Goal: Navigation & Orientation: Find specific page/section

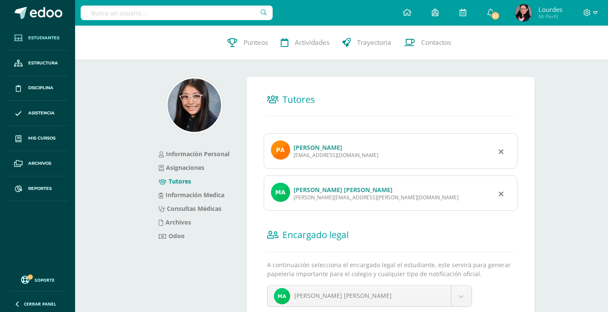
click at [39, 37] on span "Estudiantes" at bounding box center [43, 38] width 31 height 7
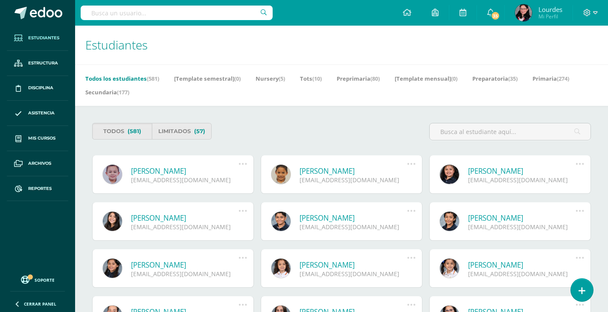
click at [413, 15] on link at bounding box center [406, 13] width 29 height 26
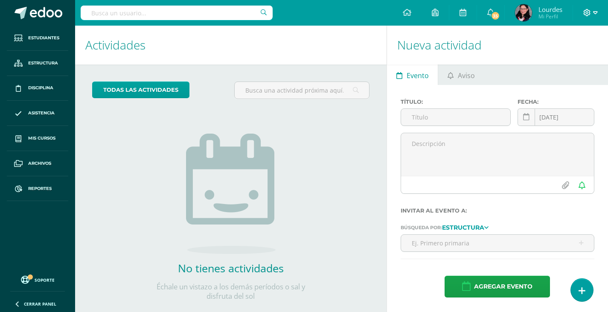
click at [595, 9] on icon at bounding box center [595, 13] width 5 height 8
click at [559, 58] on span "Cerrar sesión" at bounding box center [568, 58] width 38 height 8
